Goal: Task Accomplishment & Management: Manage account settings

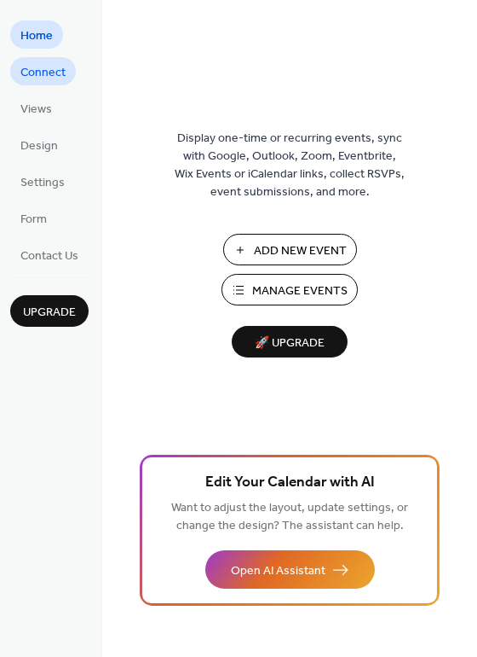
click at [59, 77] on span "Connect" at bounding box center [42, 73] width 45 height 18
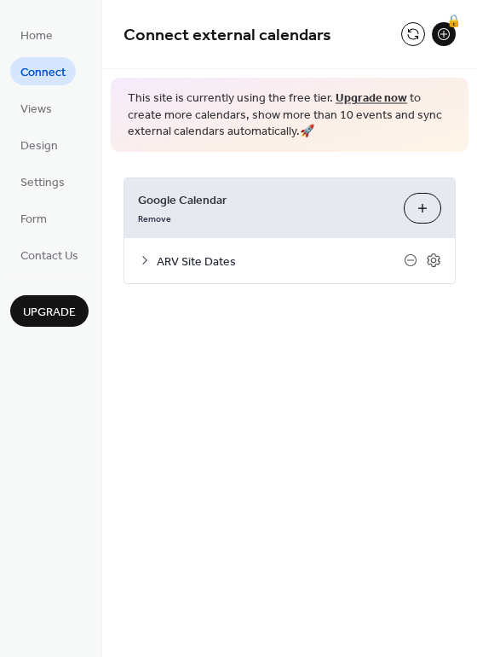
click at [148, 260] on icon at bounding box center [145, 260] width 14 height 14
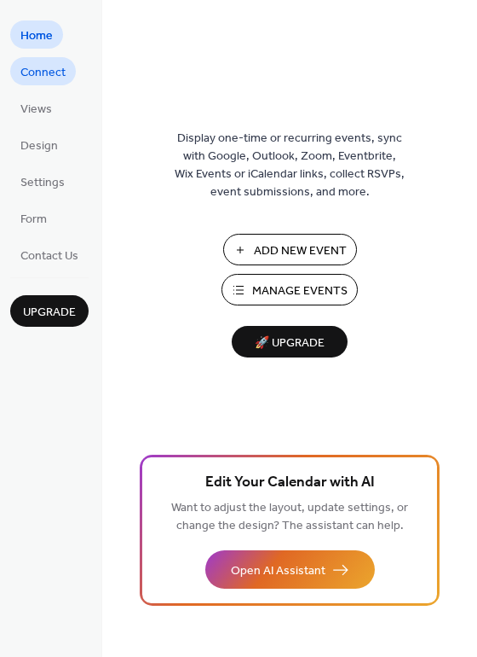
click at [50, 67] on span "Connect" at bounding box center [42, 73] width 45 height 18
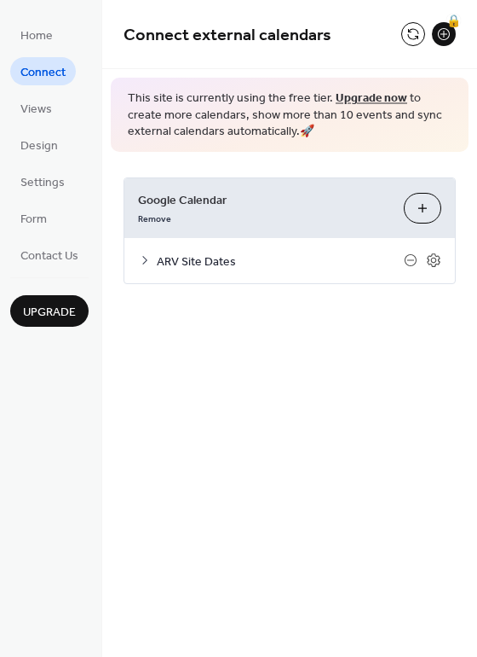
click at [220, 263] on span "ARV Site Dates" at bounding box center [280, 261] width 247 height 18
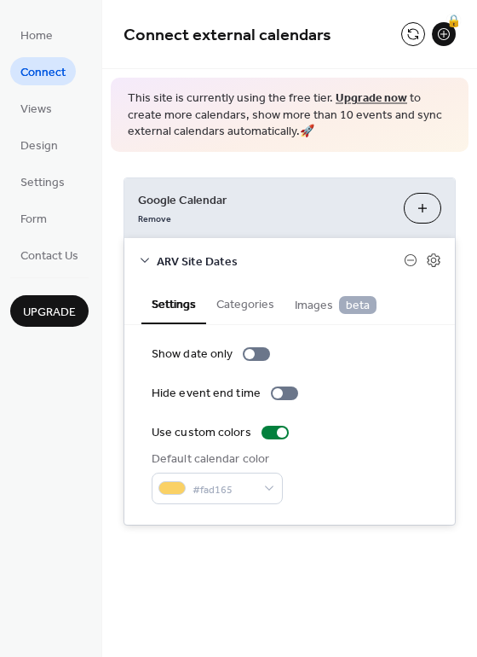
click at [246, 305] on button "Categories" at bounding box center [245, 302] width 78 height 39
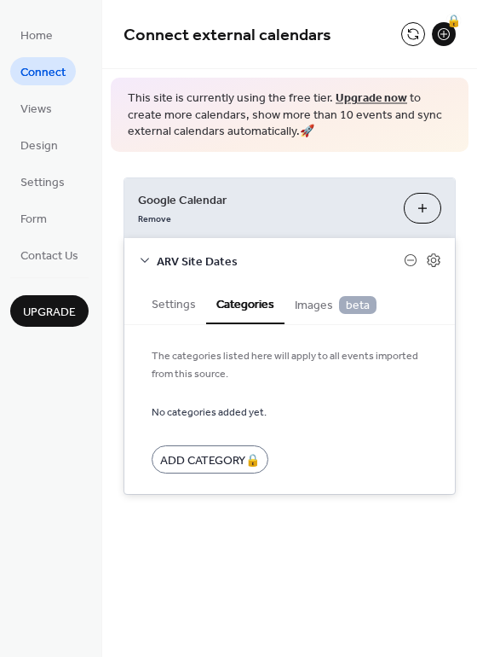
click at [311, 298] on span "Images beta" at bounding box center [336, 305] width 82 height 19
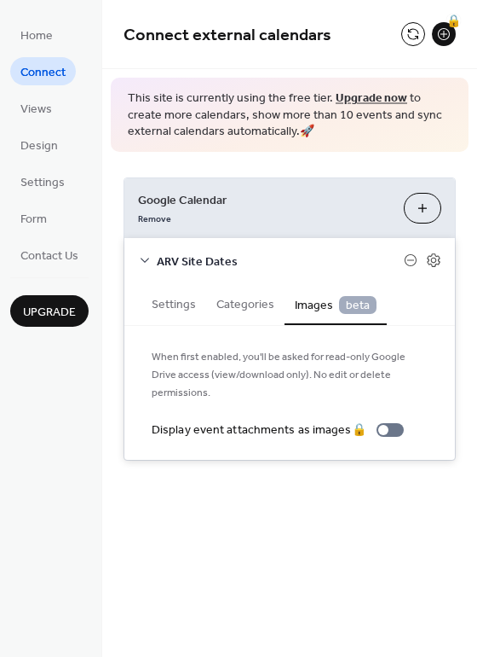
click at [160, 302] on button "Settings" at bounding box center [174, 302] width 65 height 39
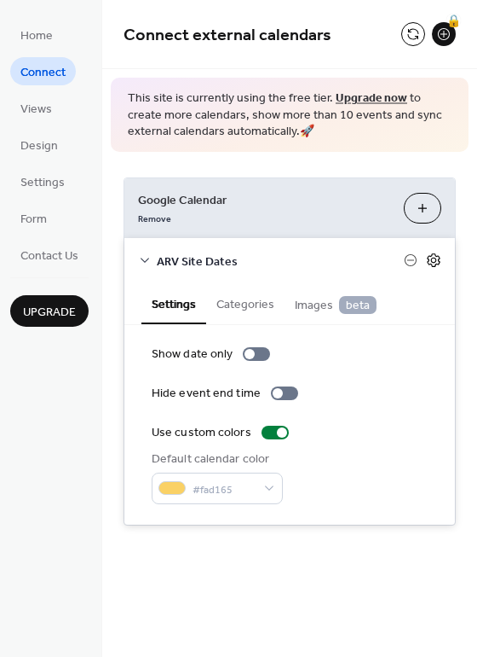
click at [435, 264] on icon at bounding box center [433, 259] width 15 height 15
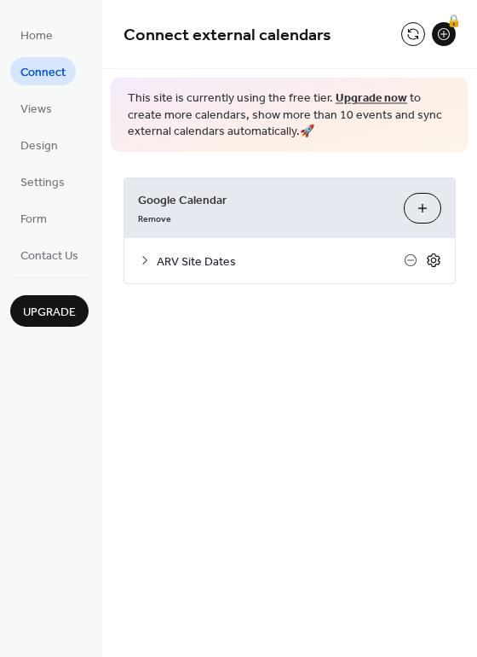
click at [434, 263] on icon at bounding box center [433, 259] width 15 height 15
